Goal: Task Accomplishment & Management: Use online tool/utility

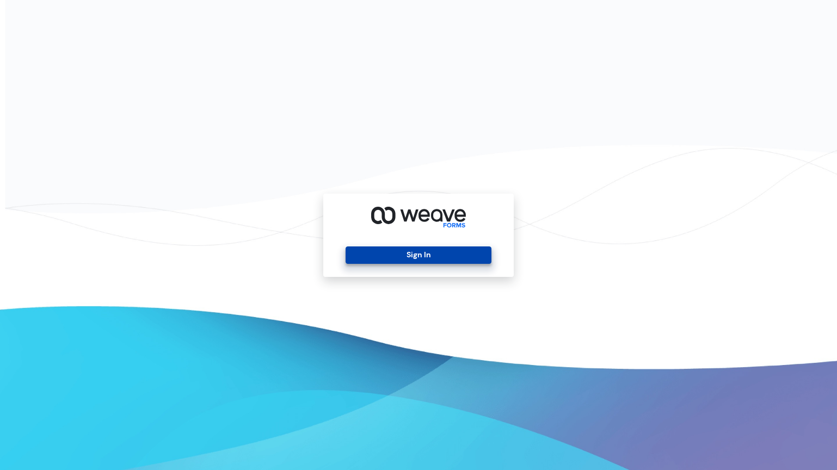
click at [384, 256] on button "Sign In" at bounding box center [418, 255] width 145 height 17
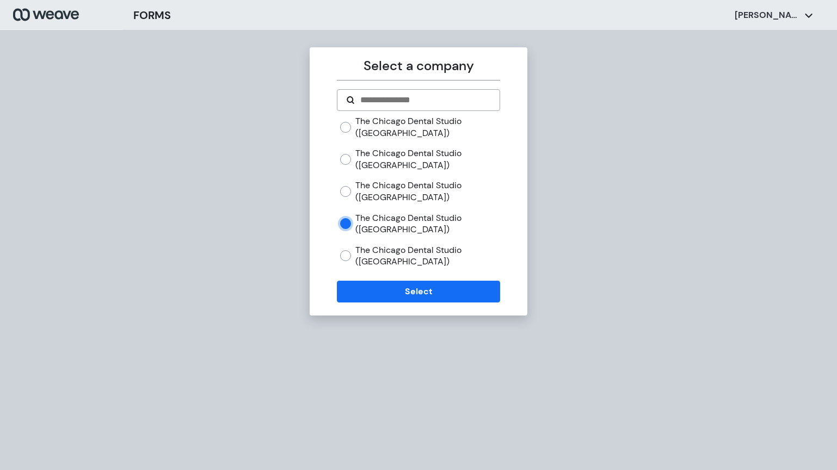
click at [383, 279] on form "The Chicago Dental Studio ([GEOGRAPHIC_DATA]) The [GEOGRAPHIC_DATA] ([GEOGRAPHI…" at bounding box center [418, 195] width 163 height 213
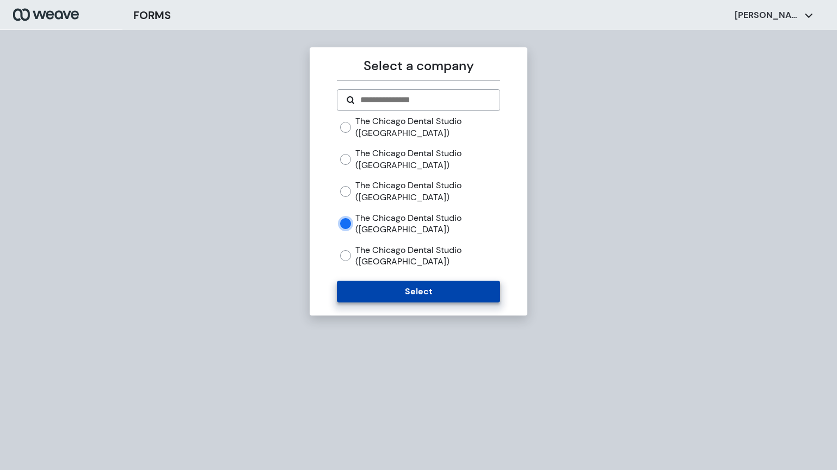
click at [381, 292] on button "Select" at bounding box center [418, 292] width 163 height 22
